Goal: Information Seeking & Learning: Learn about a topic

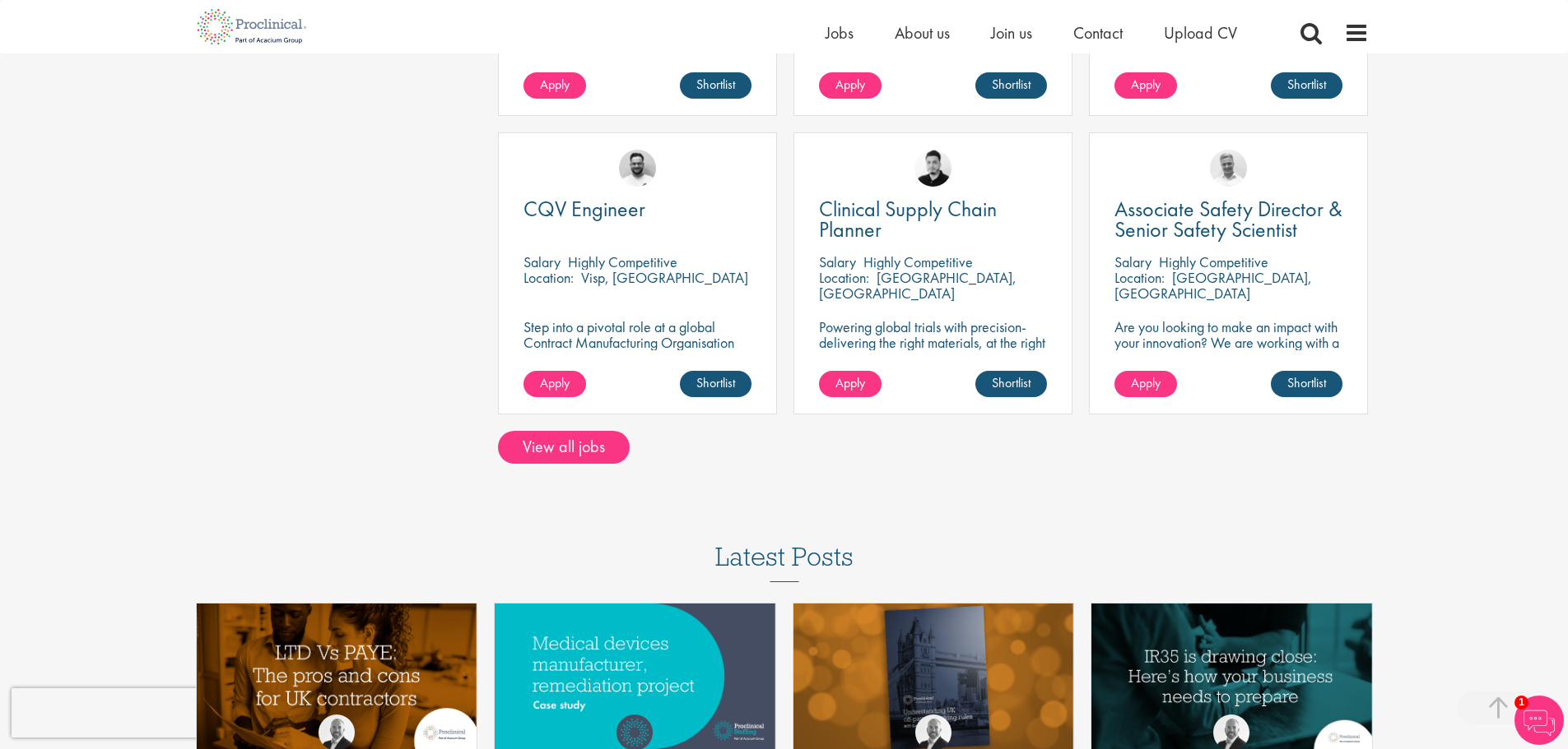
scroll to position [1151, 0]
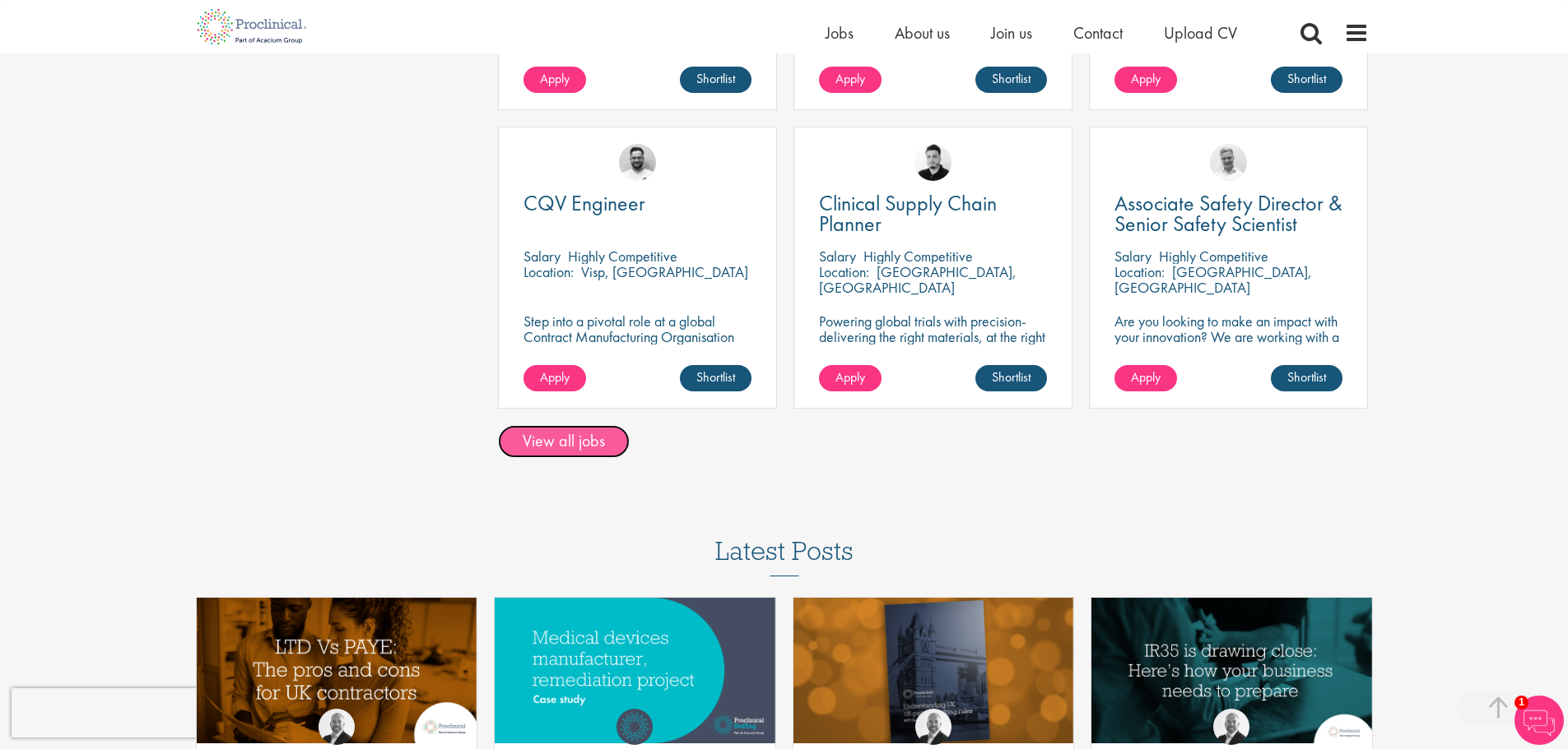
drag, startPoint x: 578, startPoint y: 442, endPoint x: 604, endPoint y: 437, distance: 26.5
click at [579, 442] on link "View all jobs" at bounding box center [563, 442] width 131 height 33
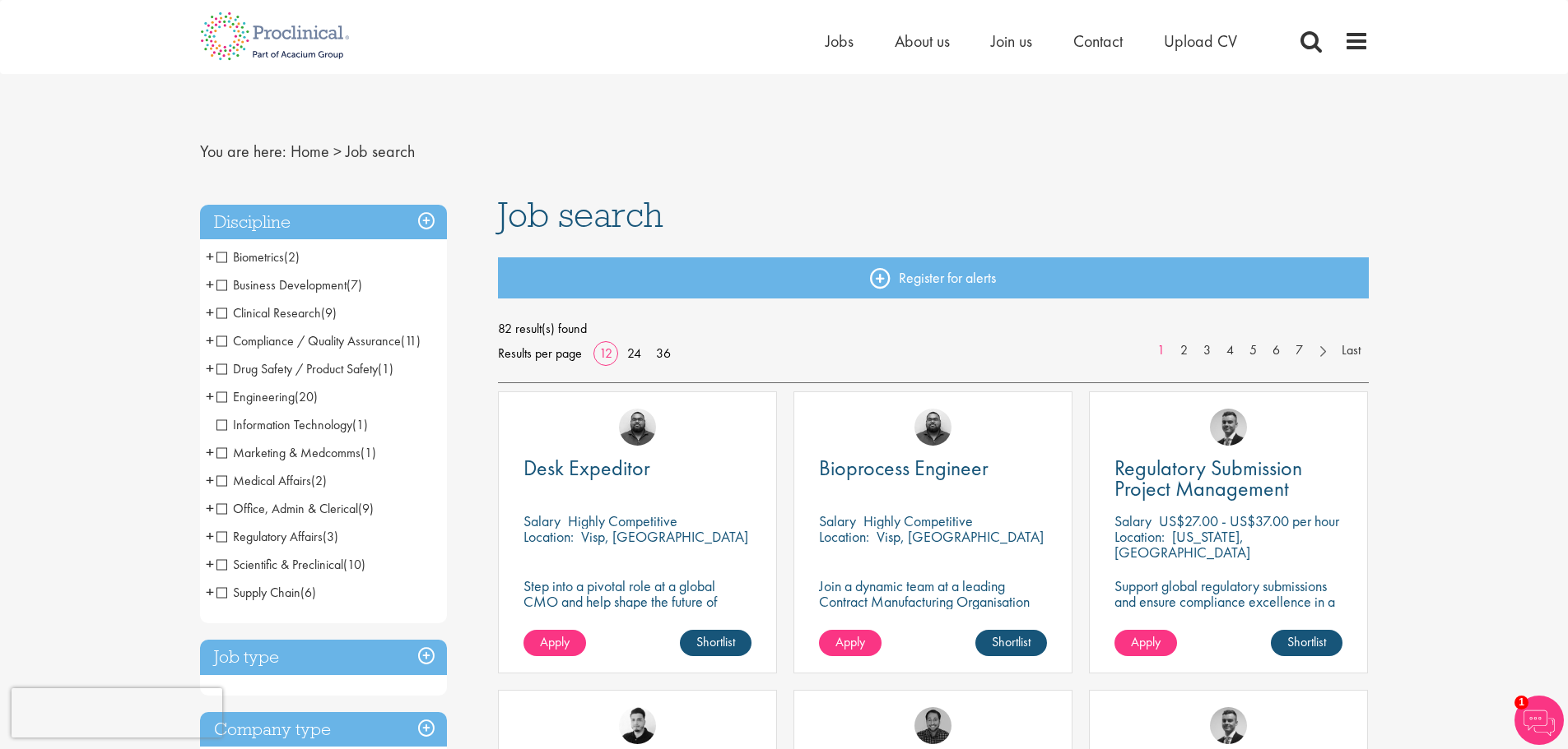
click at [223, 451] on span "Marketing & Medcomms" at bounding box center [289, 453] width 144 height 17
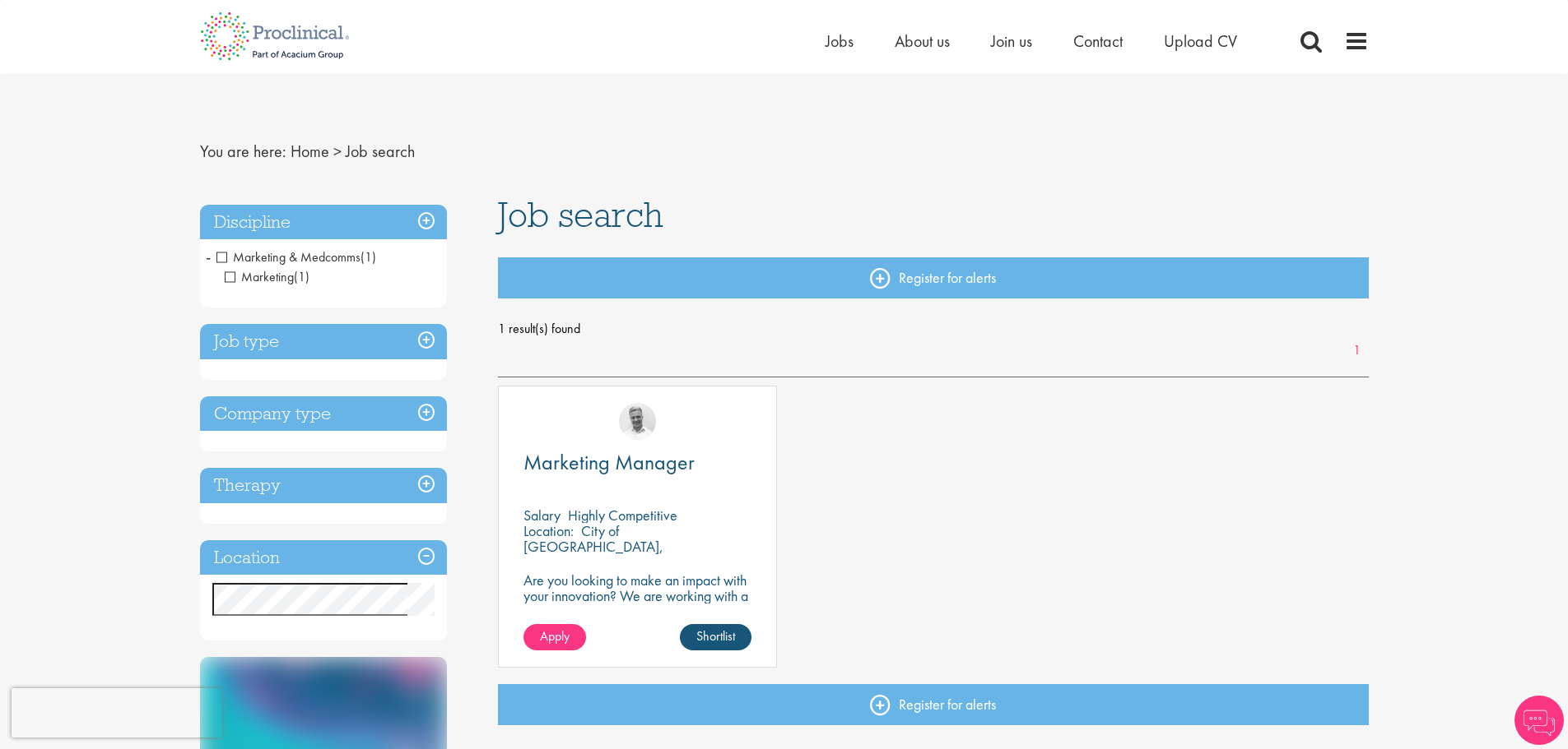
click at [221, 256] on span "Marketing & Medcomms" at bounding box center [289, 257] width 144 height 17
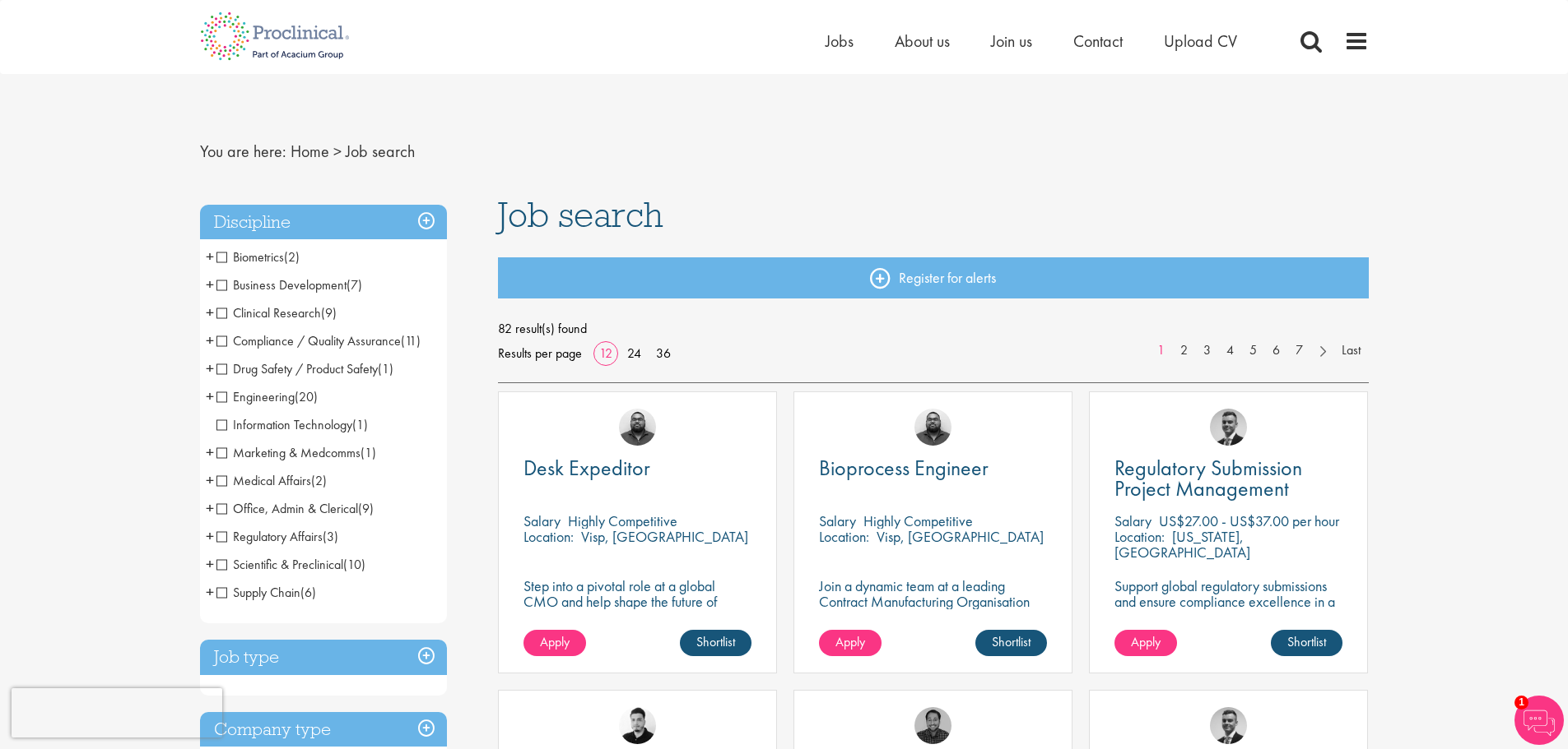
click at [257, 567] on span "Scientific & Preclinical" at bounding box center [280, 564] width 126 height 17
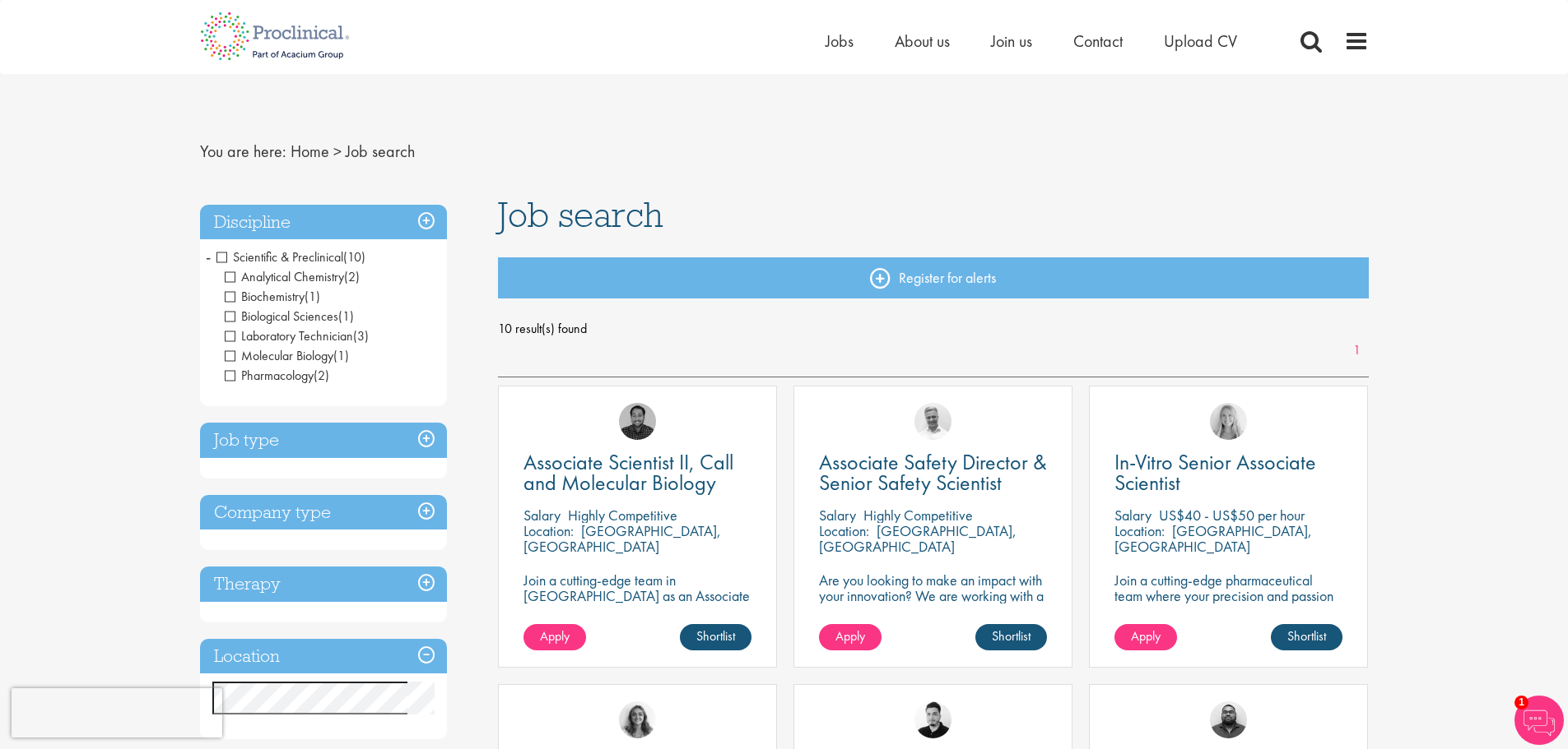
click at [223, 257] on span "Scientific & Preclinical" at bounding box center [280, 257] width 126 height 17
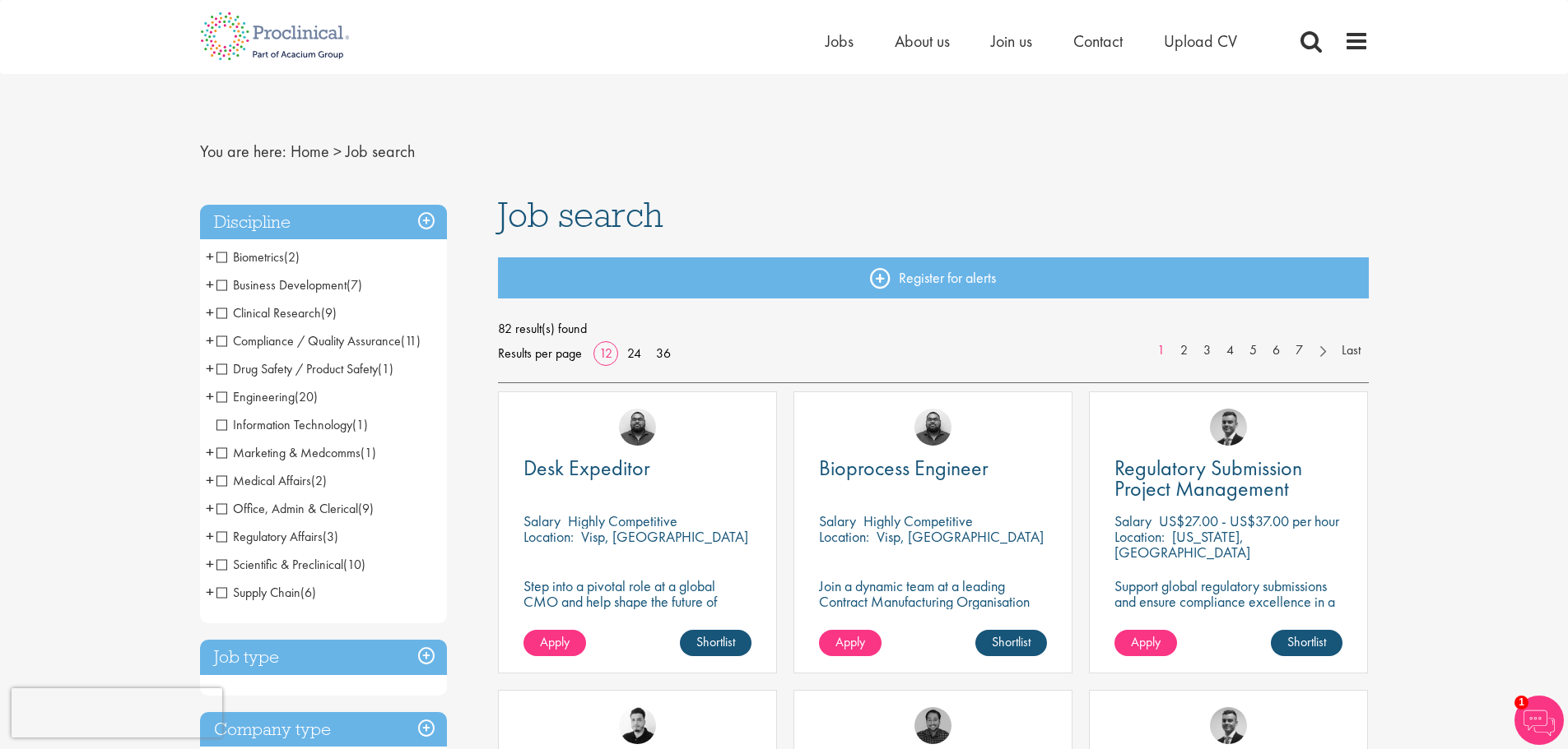
click at [266, 286] on span "Business Development" at bounding box center [282, 286] width 130 height 17
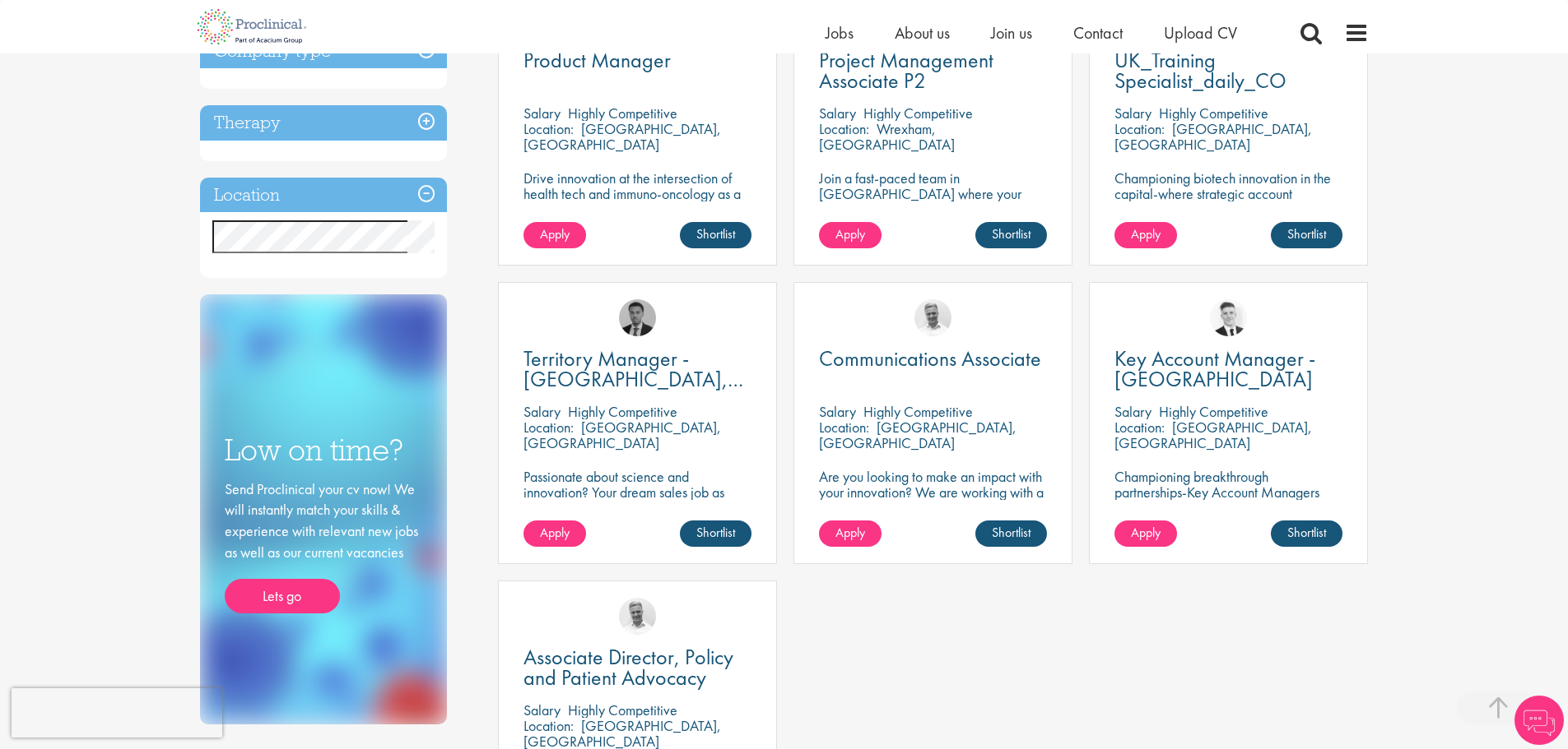
scroll to position [411, 0]
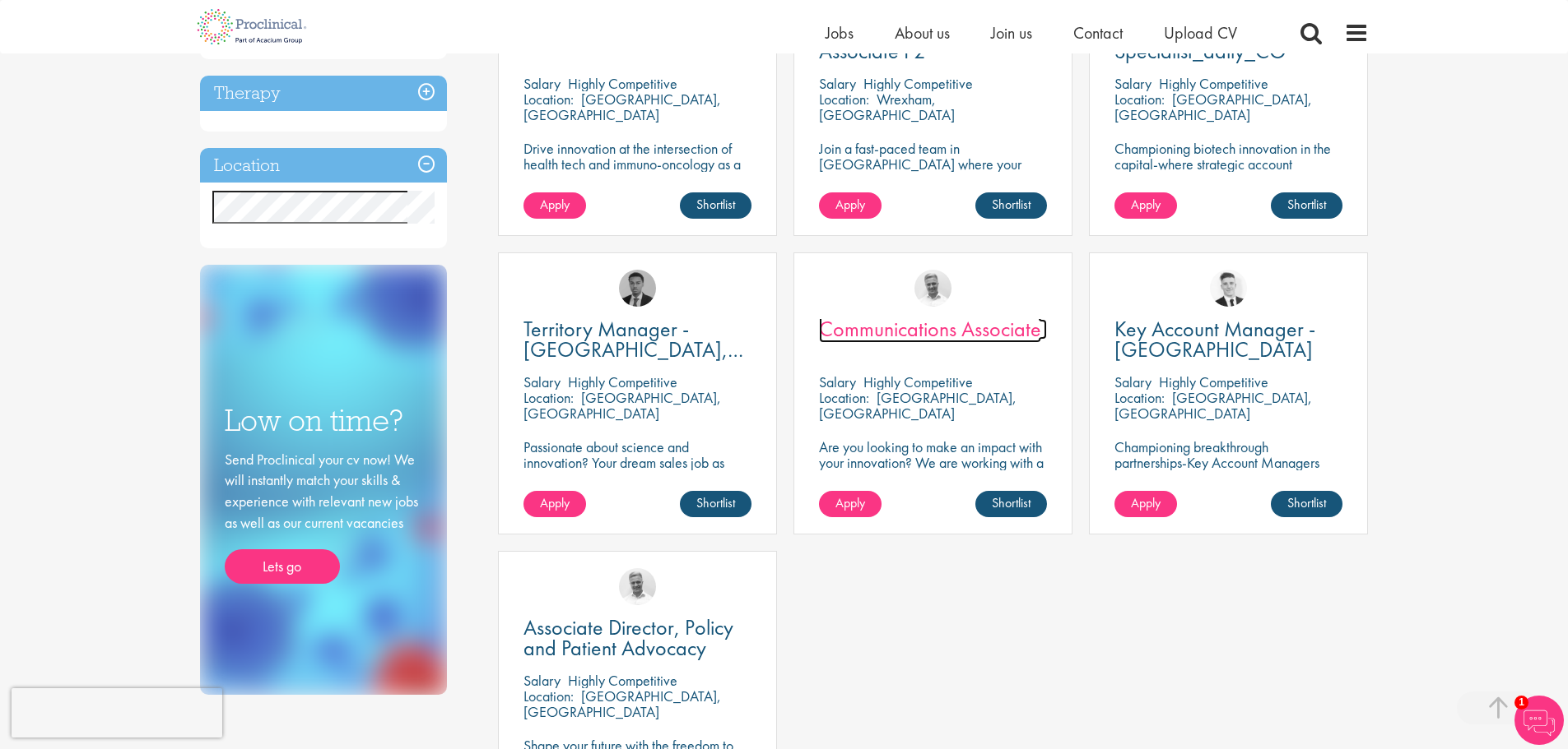
click at [861, 330] on span "Communications Associate" at bounding box center [930, 328] width 223 height 28
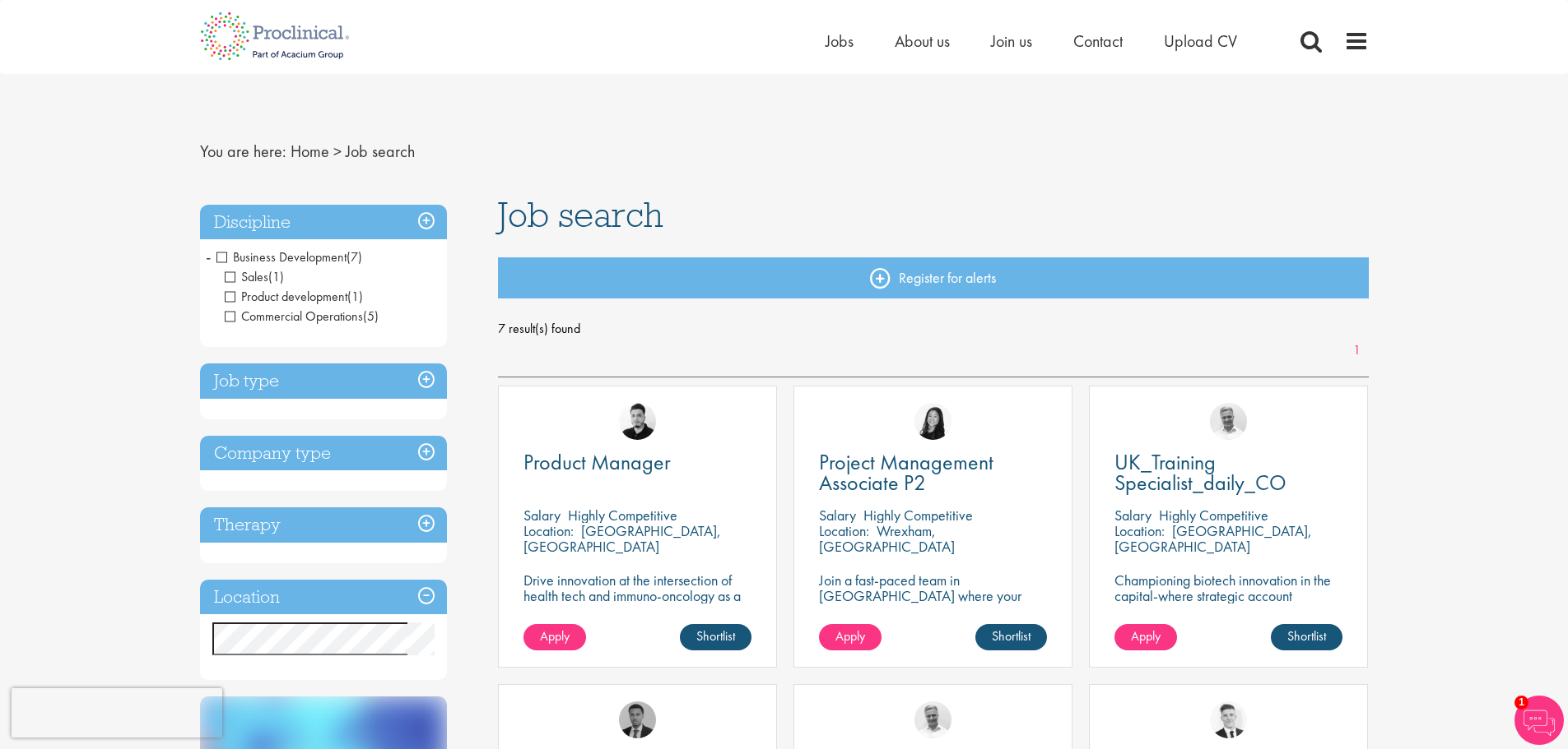
click at [221, 255] on span "Business Development" at bounding box center [282, 257] width 130 height 17
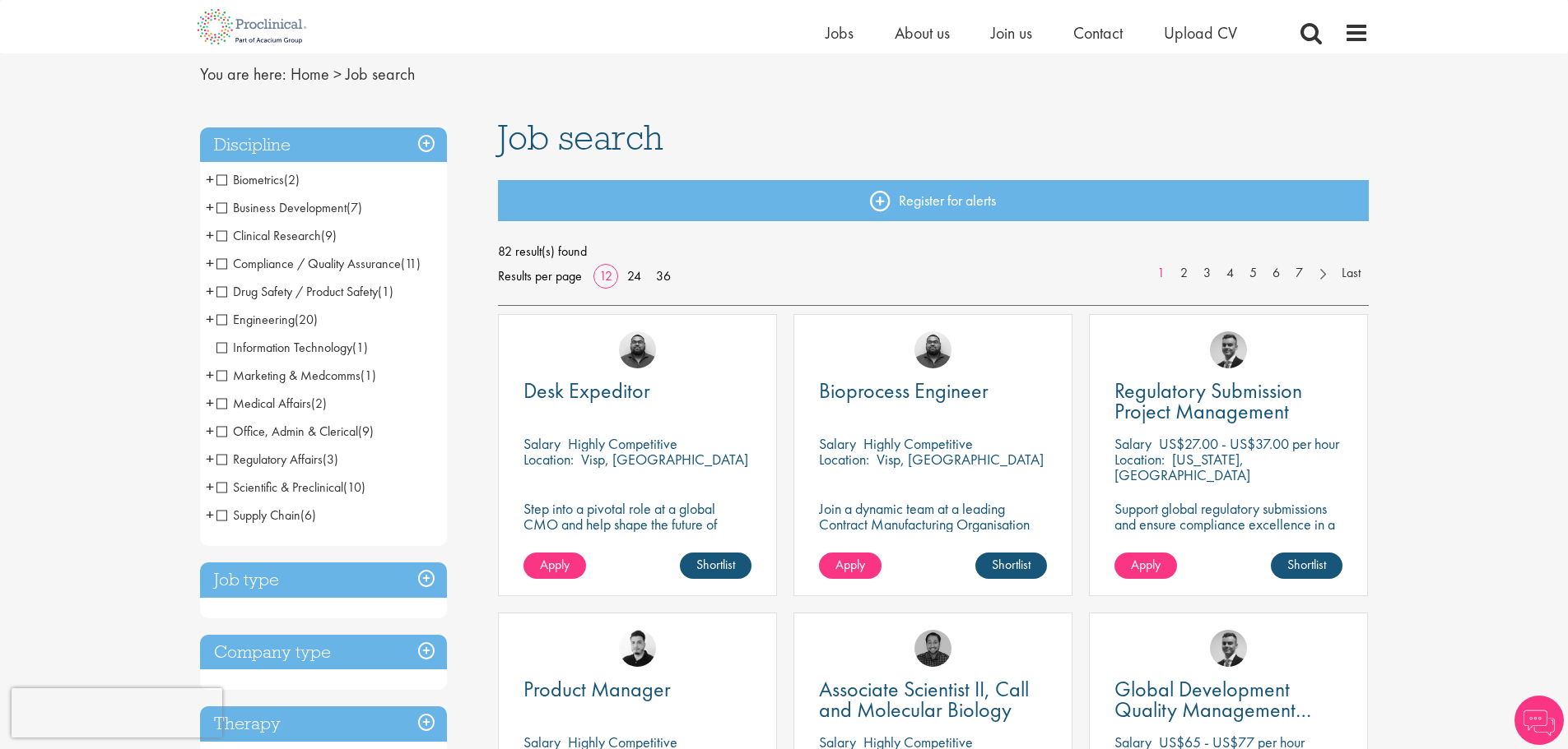
scroll to position [164, 0]
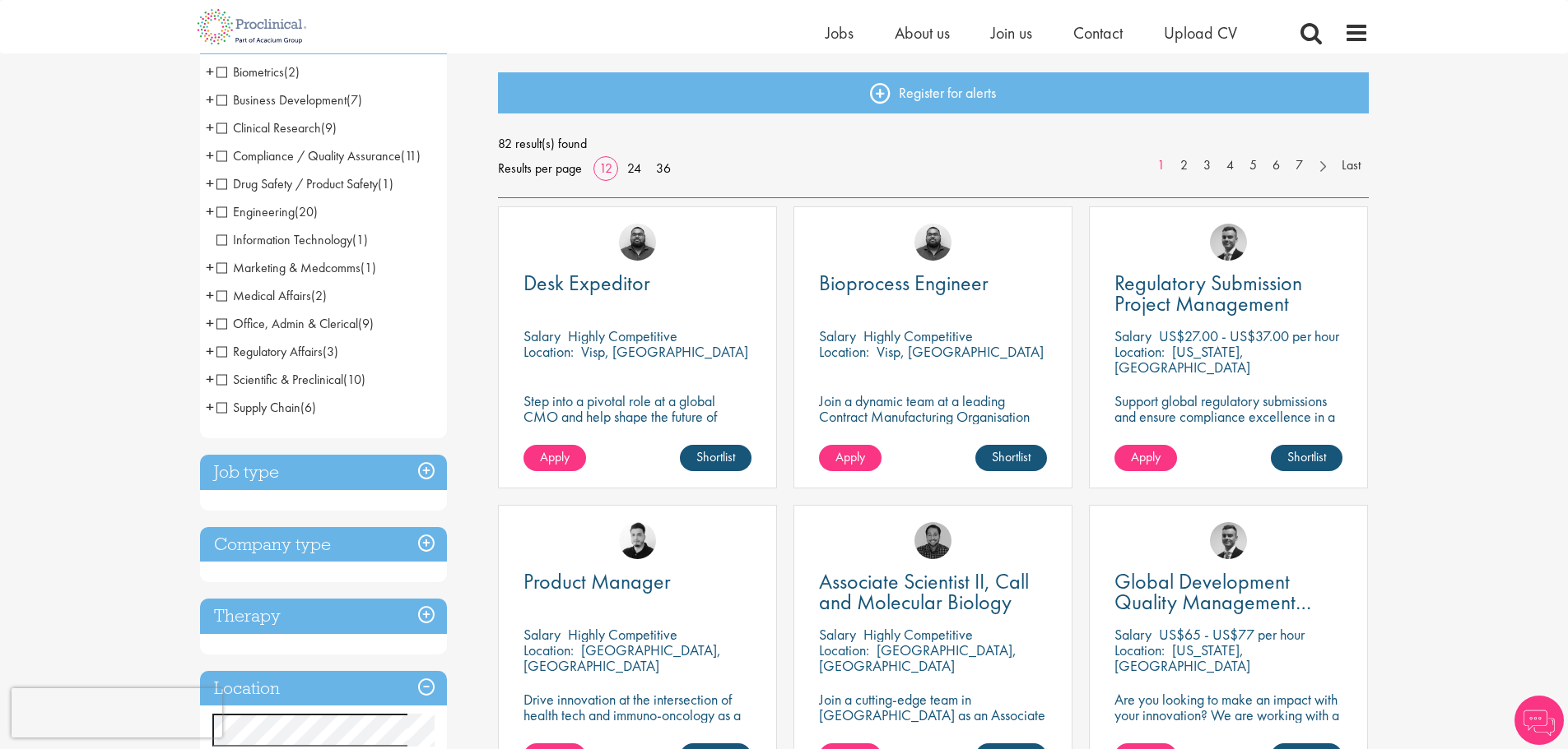
click at [388, 548] on h3 "Company type" at bounding box center [324, 545] width 247 height 35
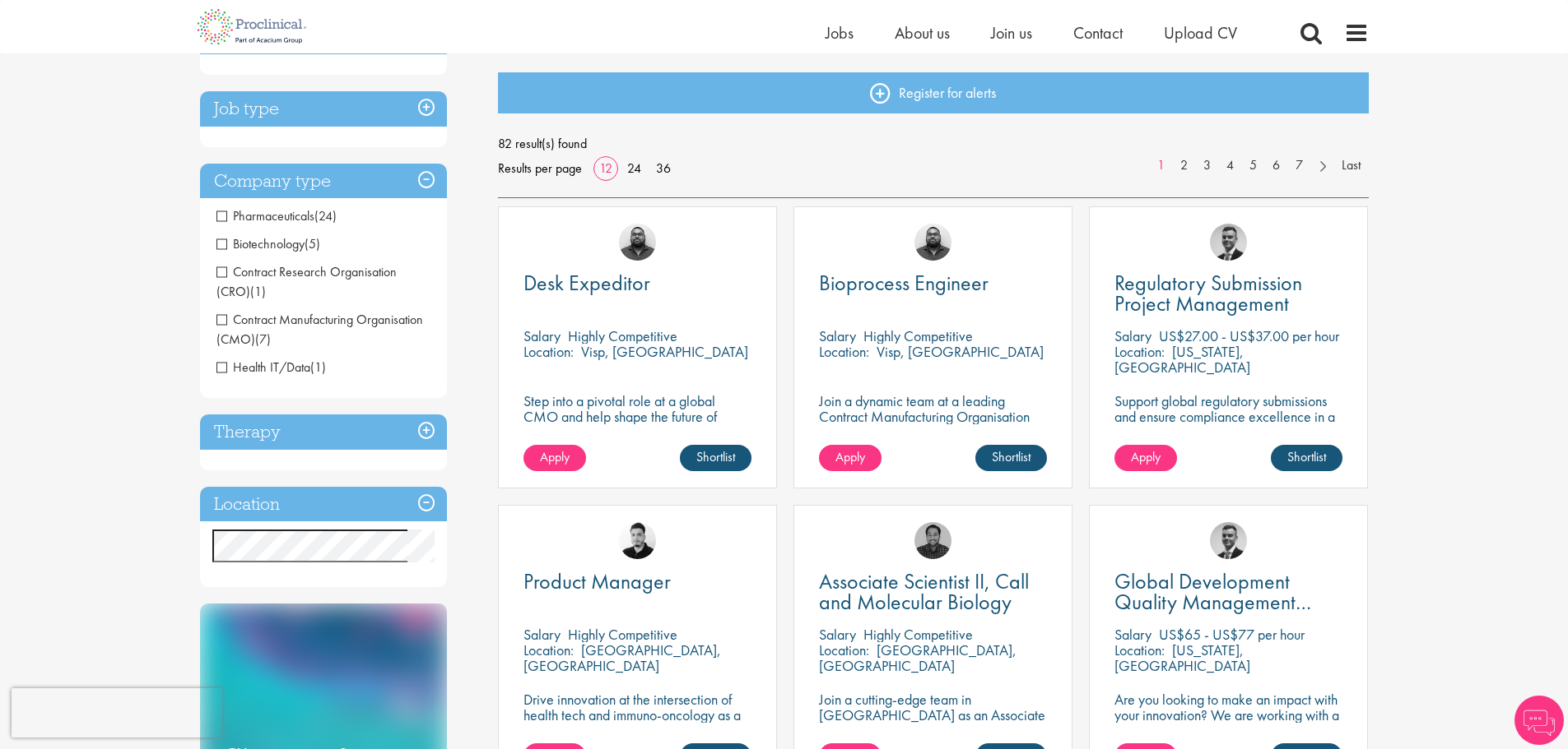
click at [220, 213] on span "Pharmaceuticals" at bounding box center [265, 216] width 98 height 17
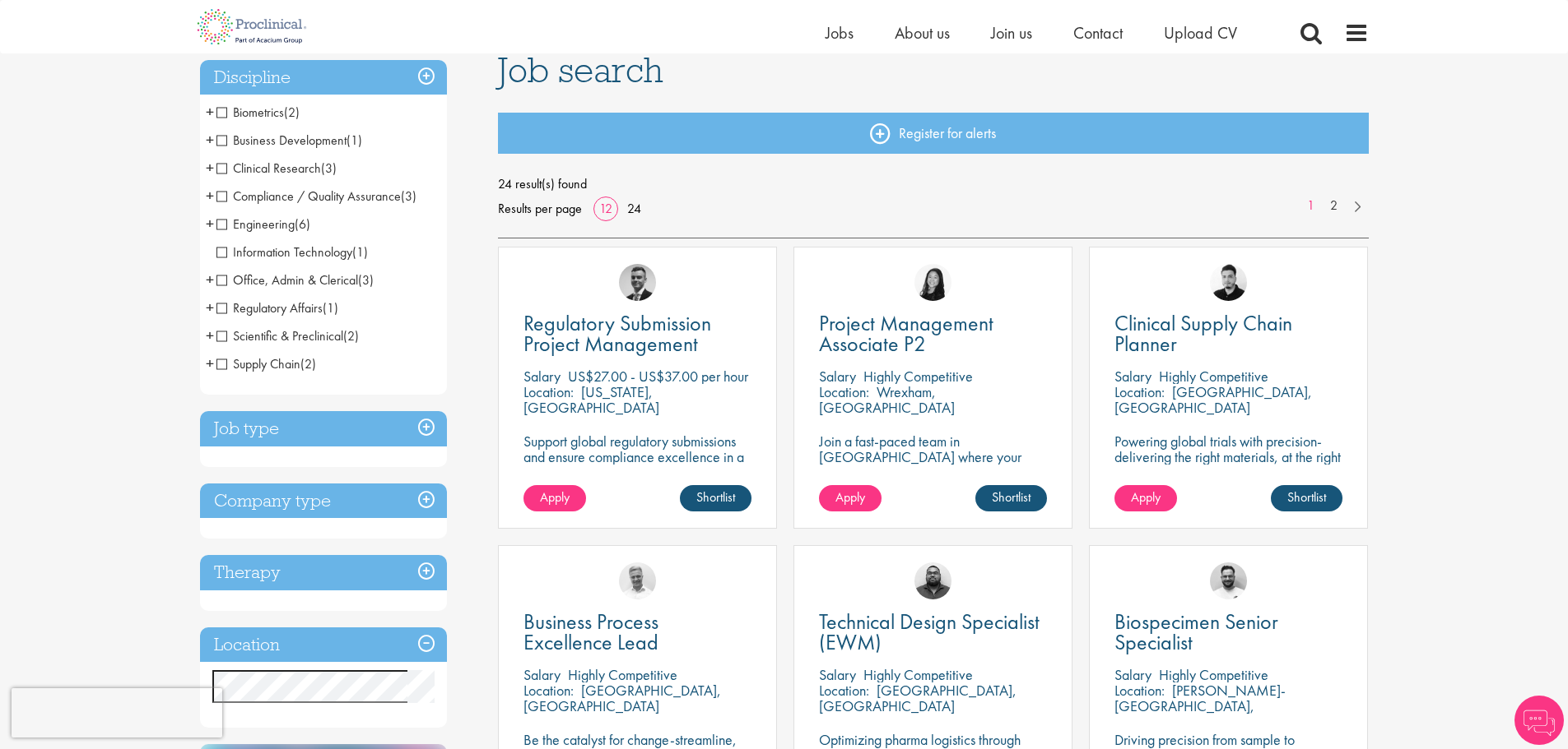
scroll to position [164, 0]
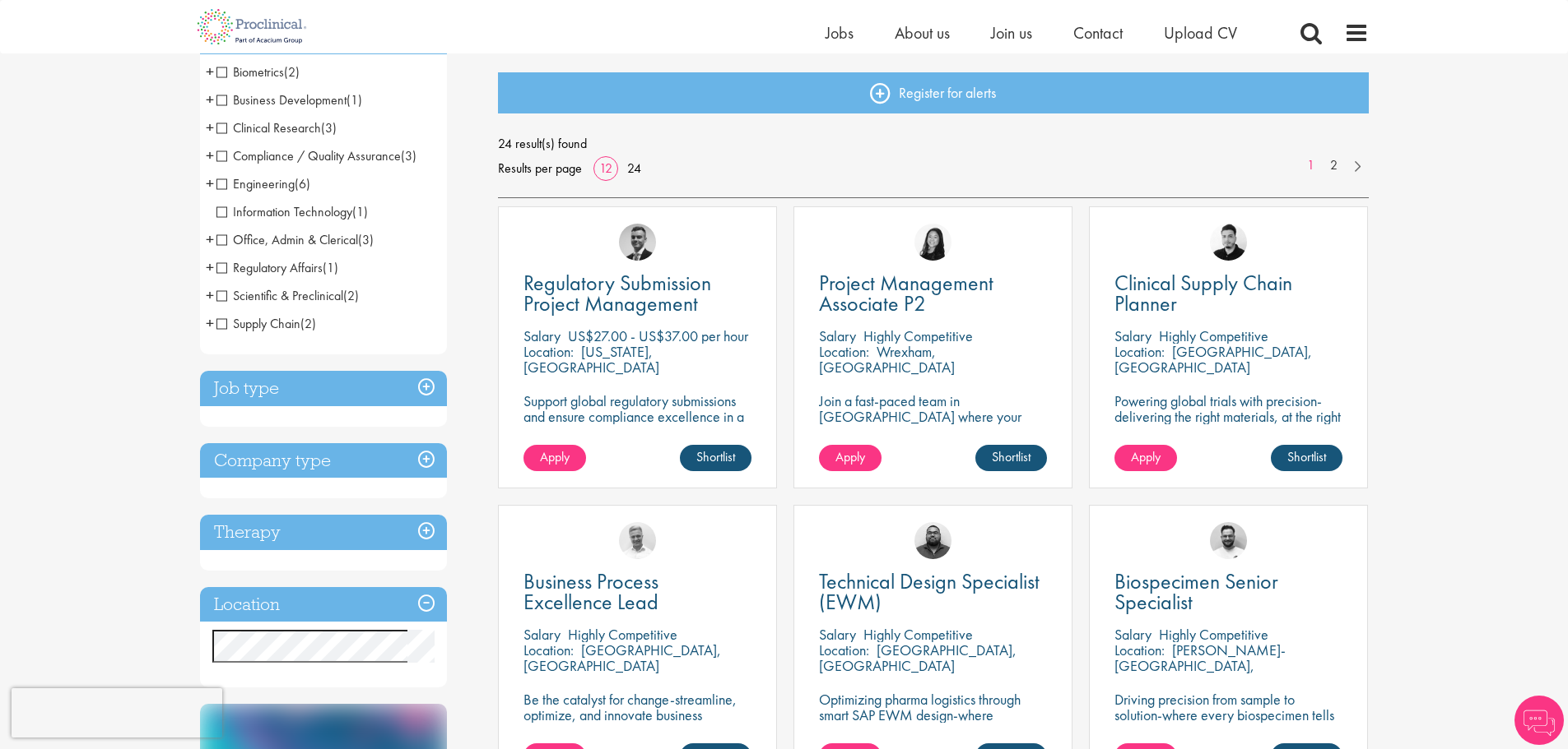
click at [262, 395] on h3 "Job type" at bounding box center [324, 389] width 247 height 35
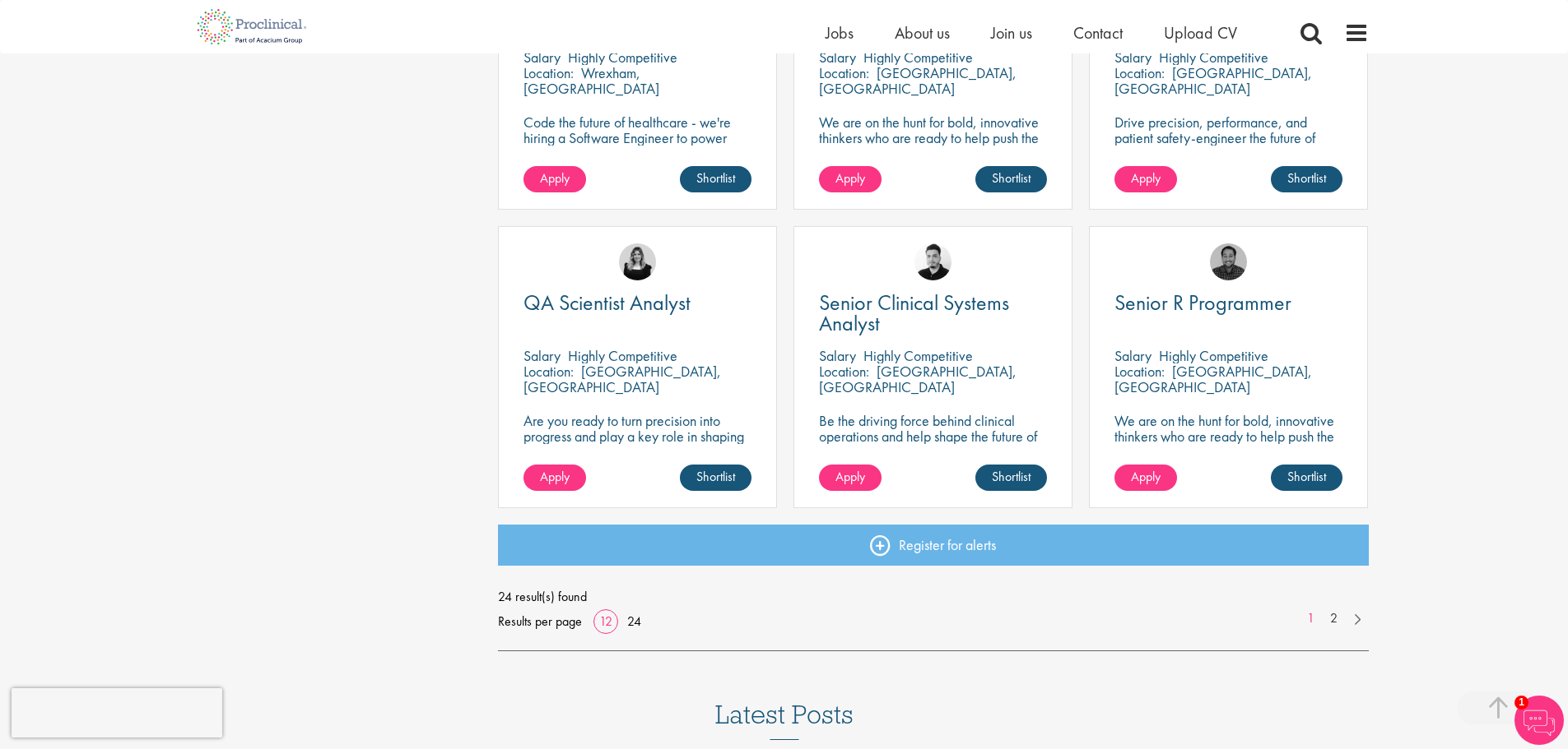
scroll to position [1044, 0]
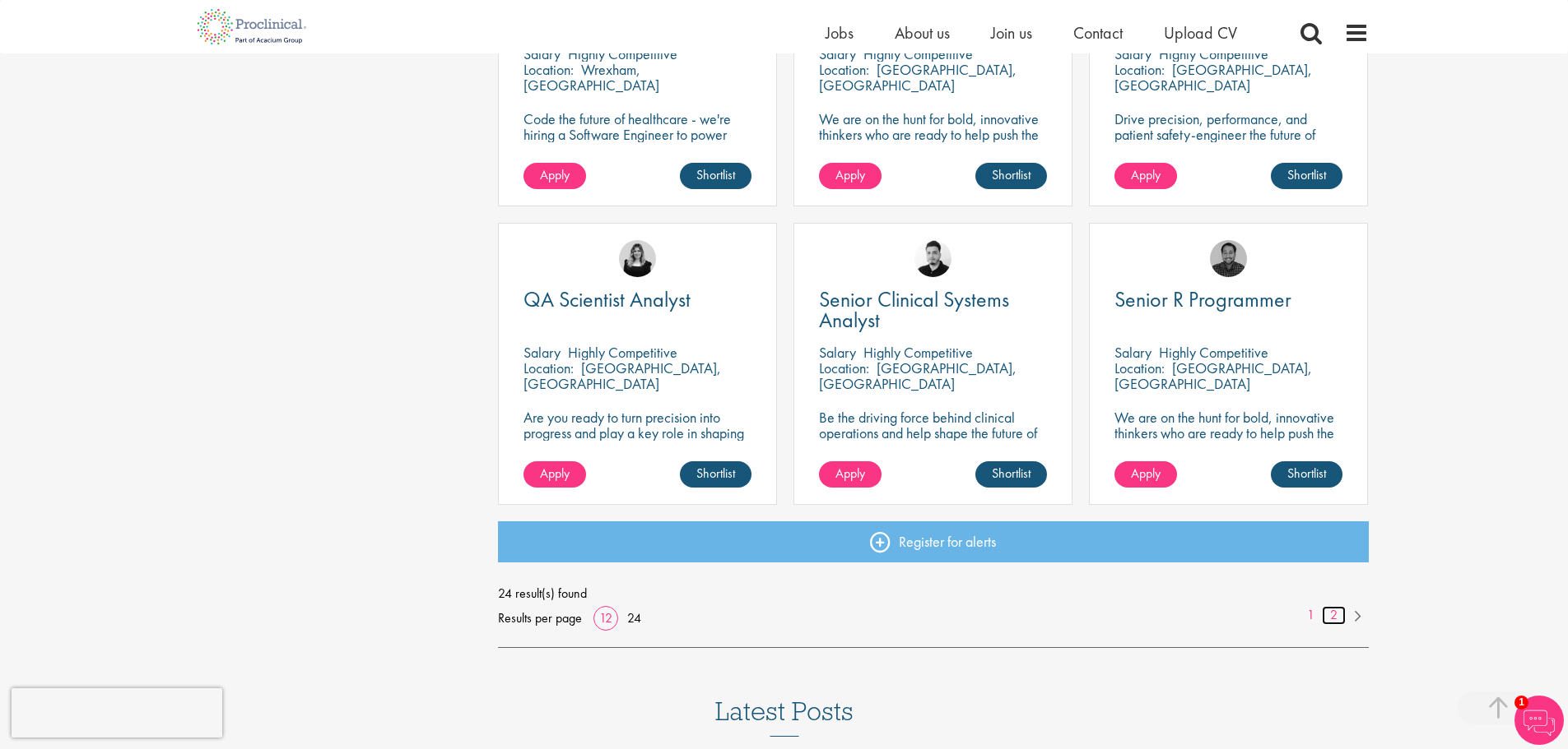
click at [1334, 619] on link "2" at bounding box center [1334, 615] width 24 height 18
